Goal: Use online tool/utility: Utilize a website feature to perform a specific function

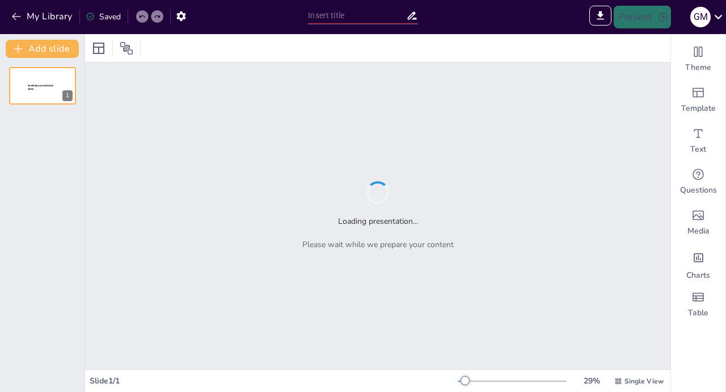
type input "Capítulo 8 de la Norma ISO 9001:2015: Guía para la Planificación y Control Oper…"
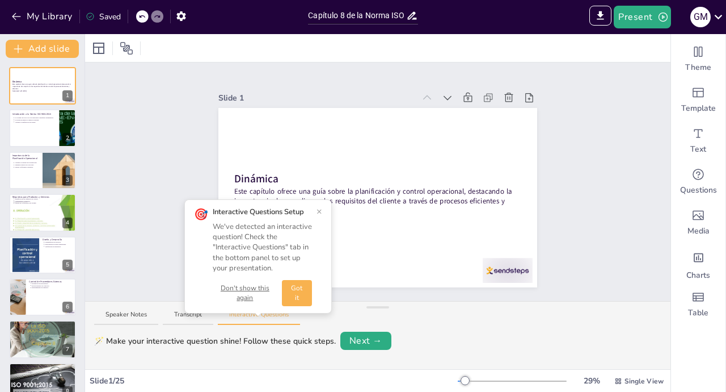
click at [322, 207] on div "🎯 Interactive Questions Setup We've detected an interactive question! Check the…" at bounding box center [258, 256] width 148 height 114
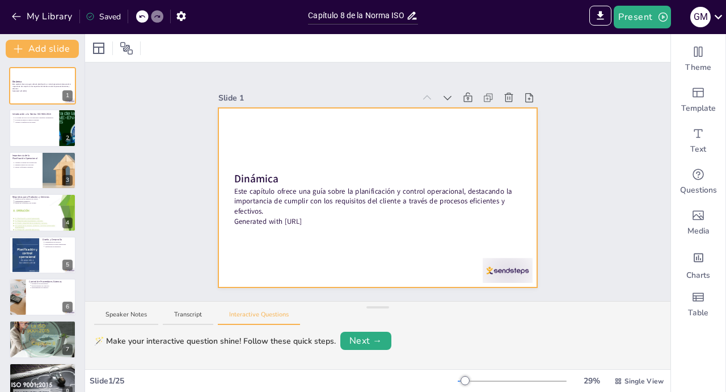
click at [351, 157] on div at bounding box center [377, 197] width 319 height 179
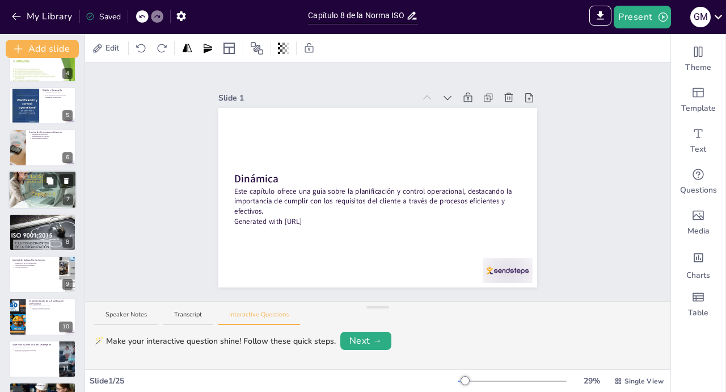
click at [37, 199] on div at bounding box center [43, 189] width 68 height 47
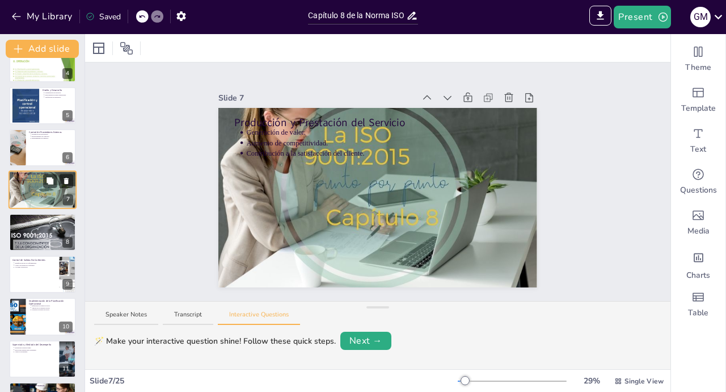
scroll to position [114, 0]
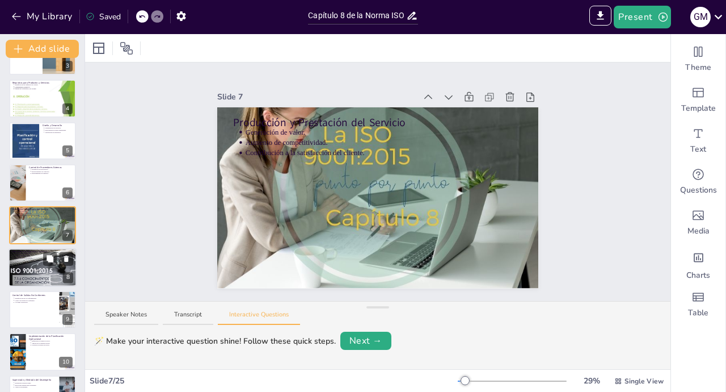
click at [42, 264] on div at bounding box center [43, 266] width 68 height 47
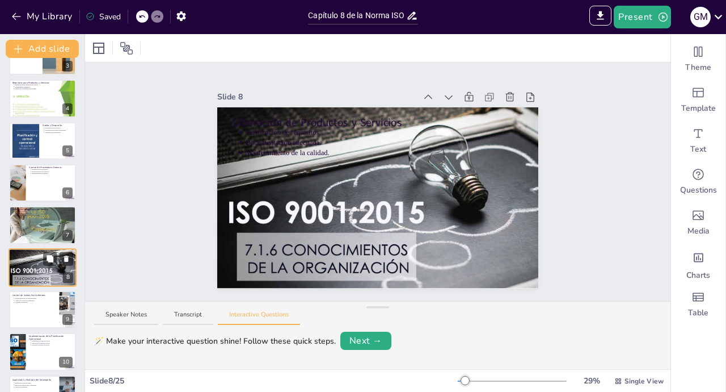
scroll to position [156, 0]
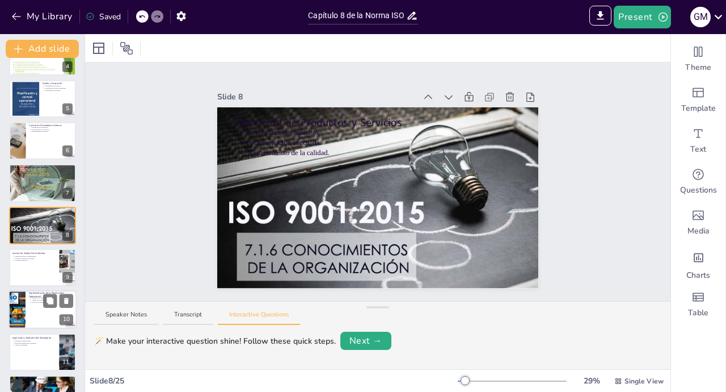
click at [31, 312] on div at bounding box center [43, 310] width 68 height 39
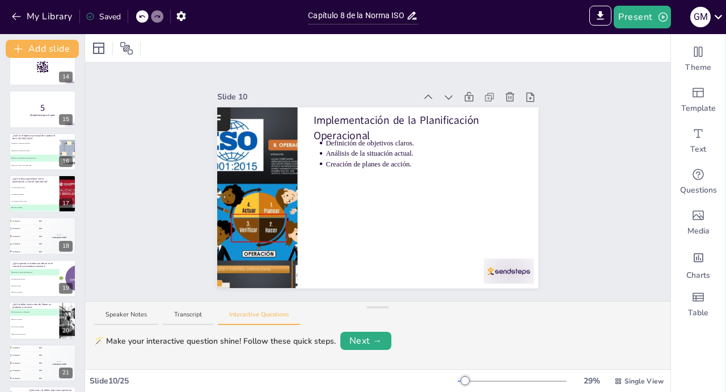
scroll to position [735, 0]
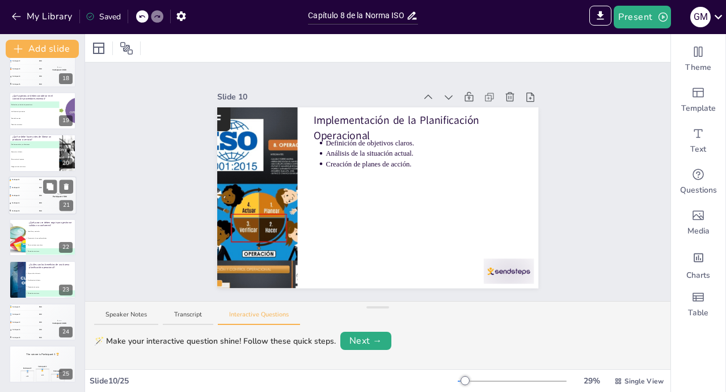
click at [30, 188] on div "🥈 Participant 2 400" at bounding box center [26, 187] width 34 height 7
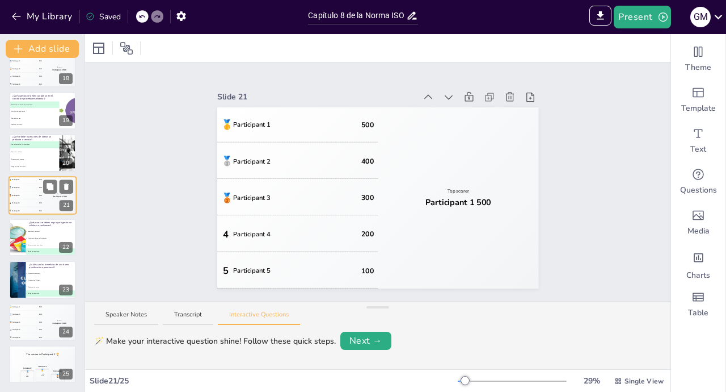
scroll to position [705, 0]
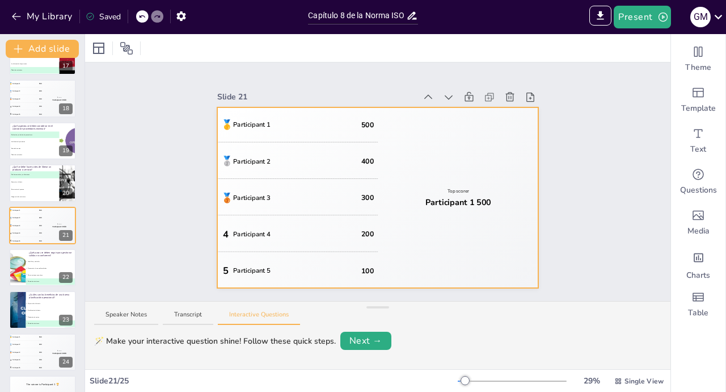
click at [301, 137] on div "🥇 Participant 1 500" at bounding box center [297, 124] width 161 height 35
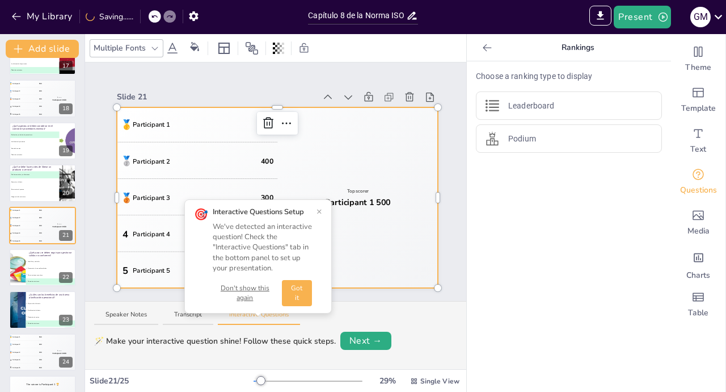
click at [451, 87] on div "Slide 1 Dinámica Este capítulo ofrece una guía sobre la planificación y control…" at bounding box center [277, 181] width 385 height 213
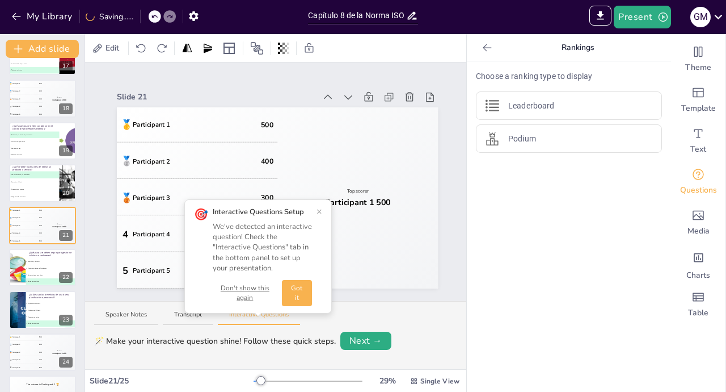
click at [489, 47] on icon at bounding box center [487, 47] width 11 height 11
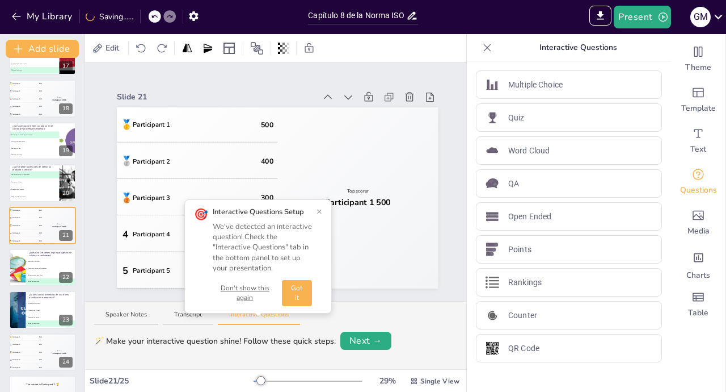
click at [317, 207] on button "×" at bounding box center [320, 211] width 6 height 9
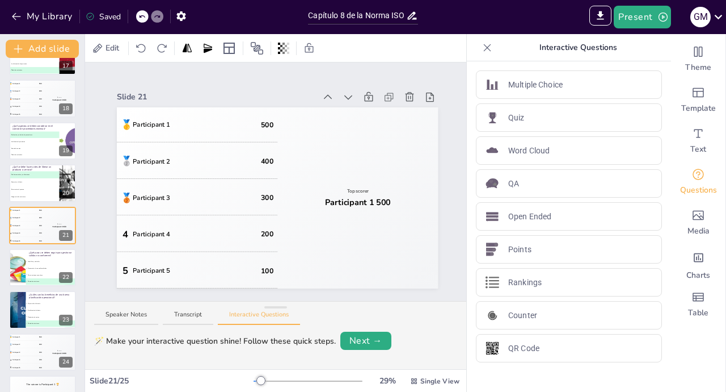
click at [485, 48] on icon at bounding box center [487, 47] width 11 height 11
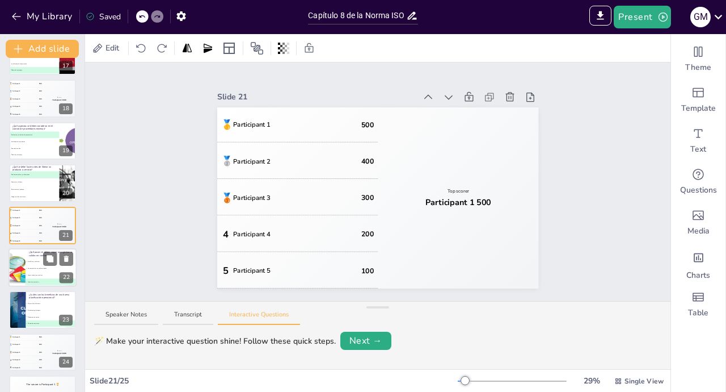
click at [32, 267] on span "B Documentar las no conformidades" at bounding box center [51, 268] width 50 height 2
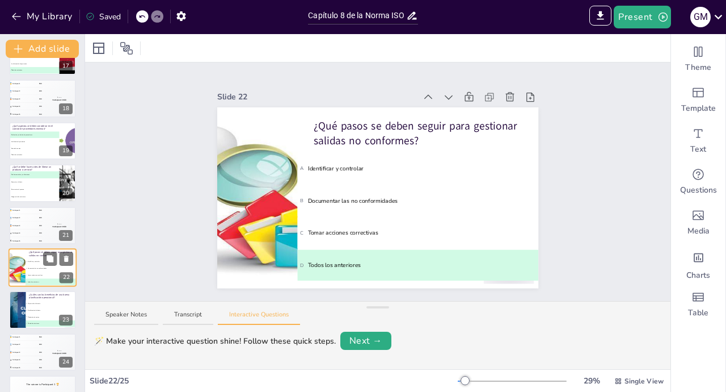
scroll to position [735, 0]
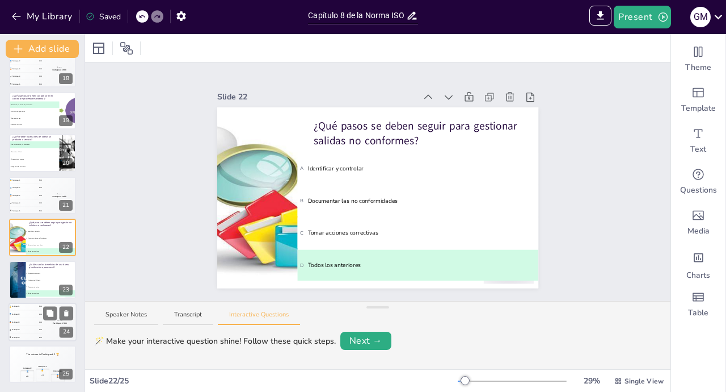
click at [41, 321] on span "300" at bounding box center [40, 322] width 3 height 2
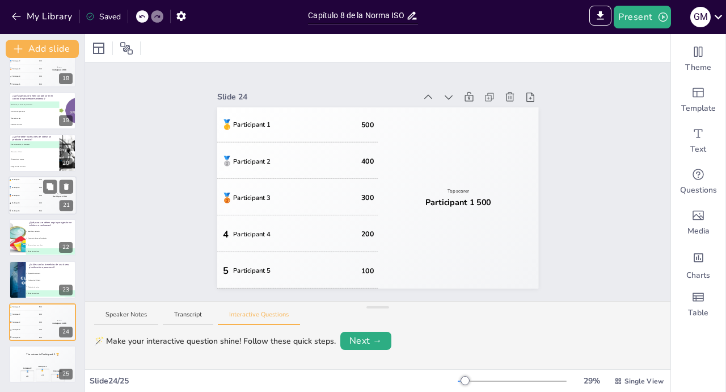
scroll to position [0, 0]
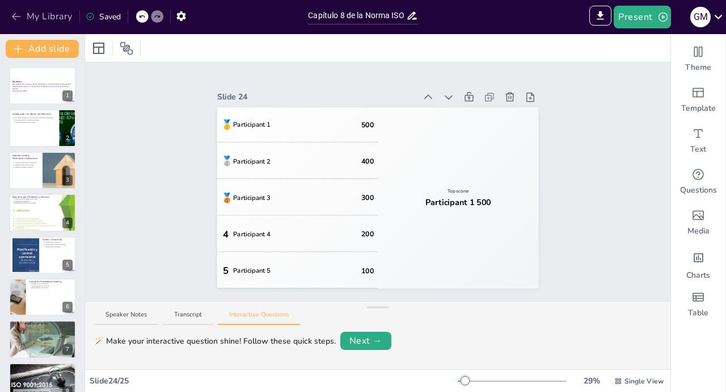
click at [16, 16] on icon "button" at bounding box center [16, 16] width 9 height 7
